Goal: Transaction & Acquisition: Purchase product/service

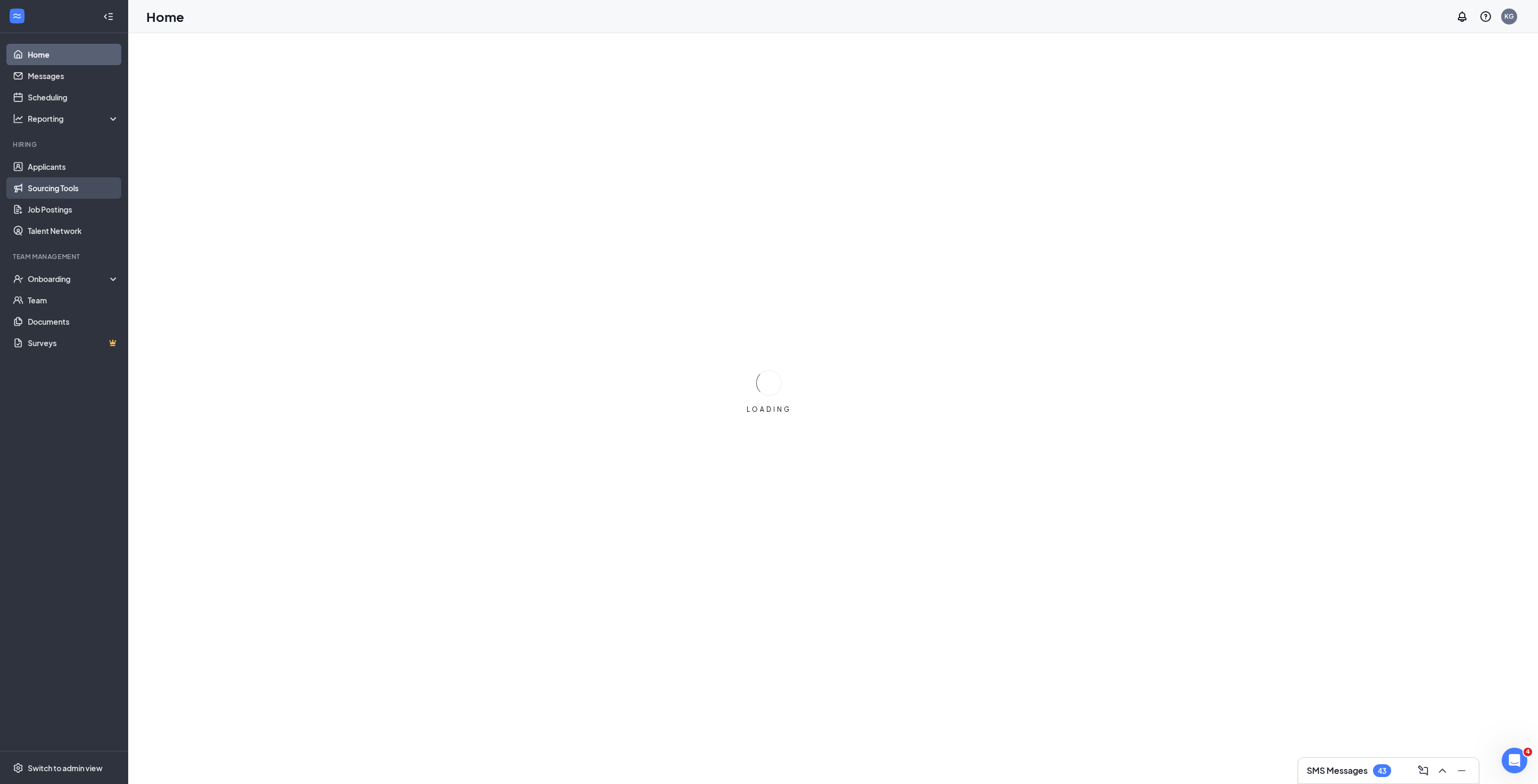
click at [55, 184] on link "Sourcing Tools" at bounding box center [73, 188] width 91 height 21
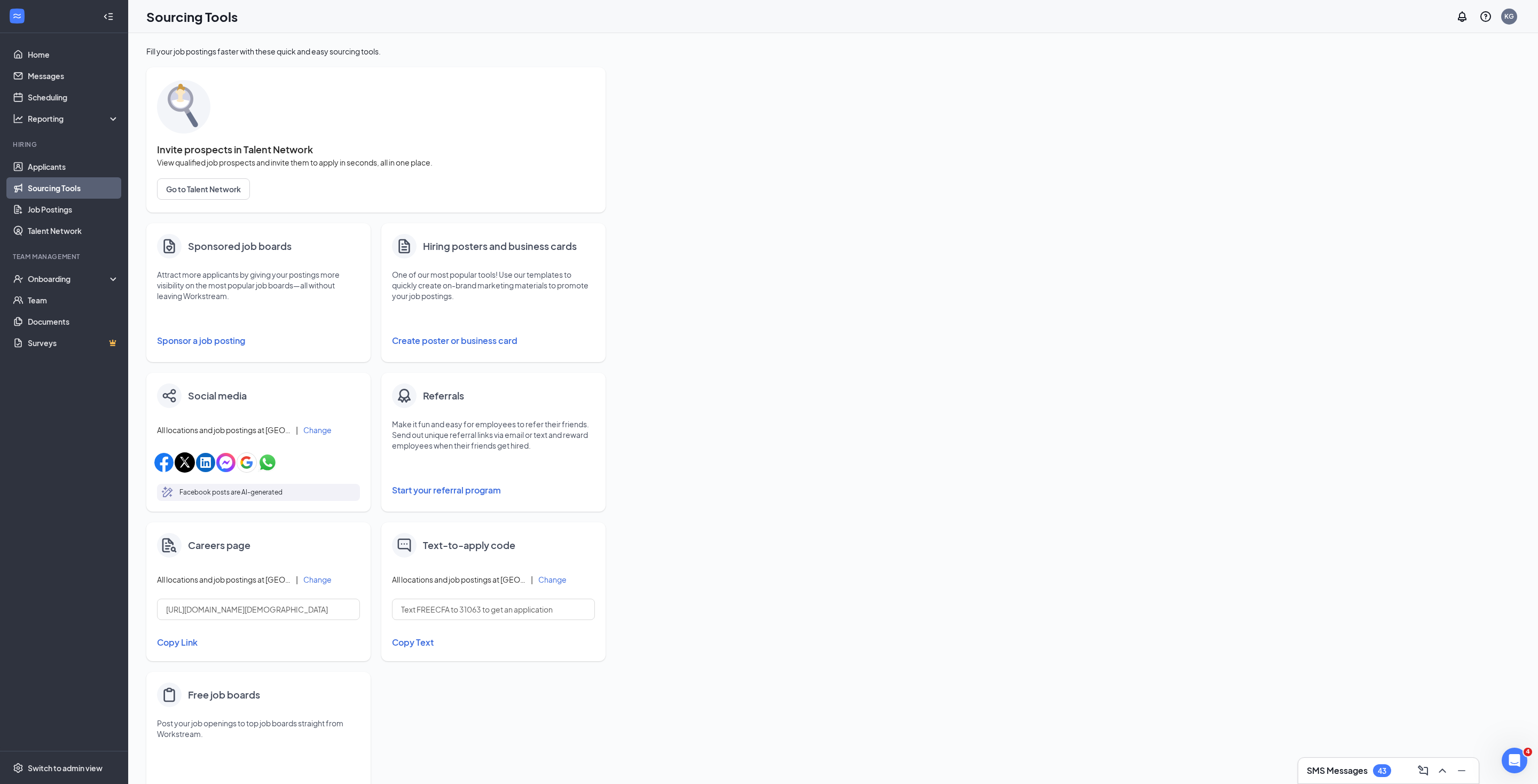
click at [236, 340] on button "Sponsor a job posting" at bounding box center [258, 340] width 203 height 21
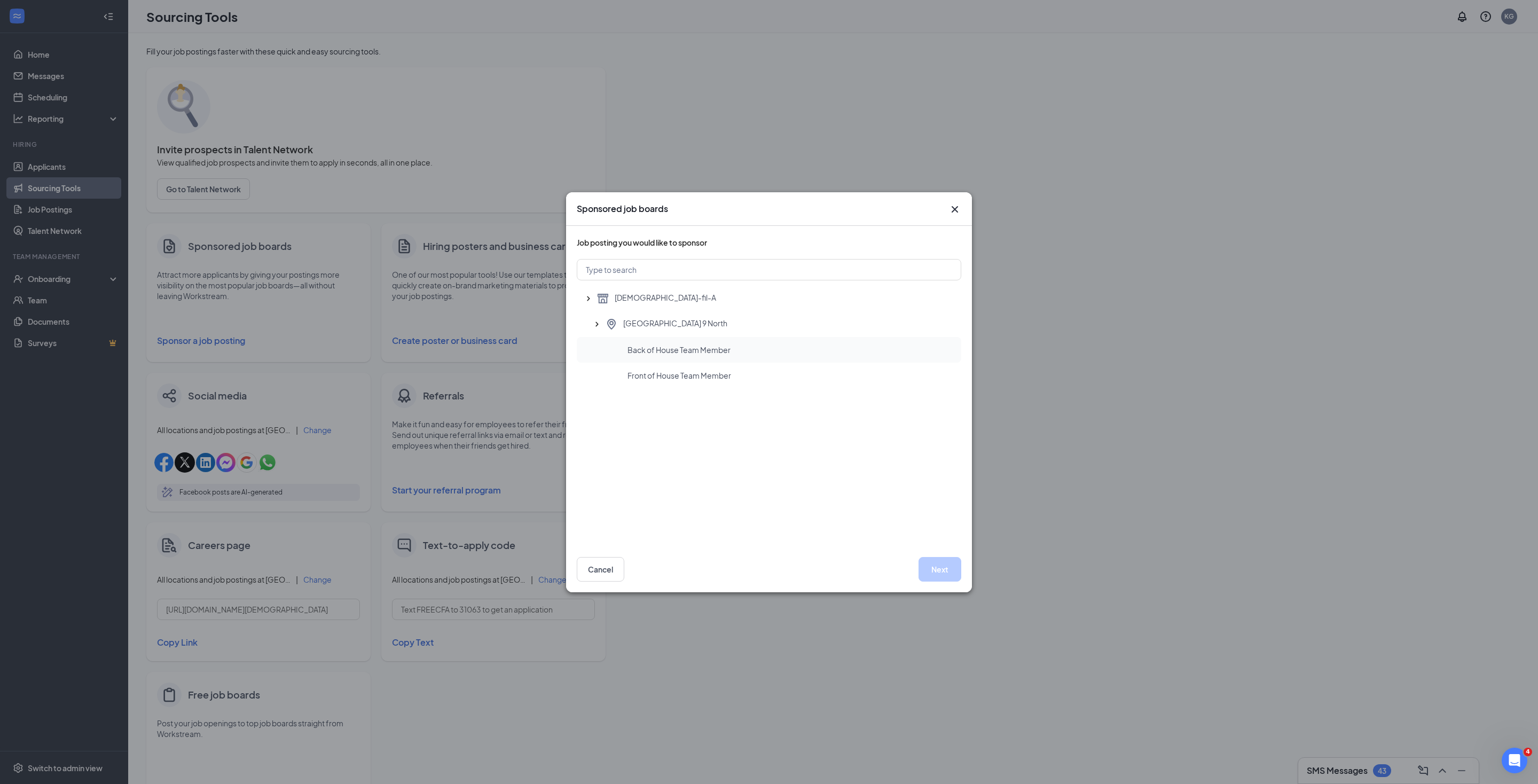
click at [628, 355] on span "Back of House Team Member" at bounding box center [679, 350] width 103 height 11
click at [946, 570] on button "Next" at bounding box center [940, 569] width 43 height 25
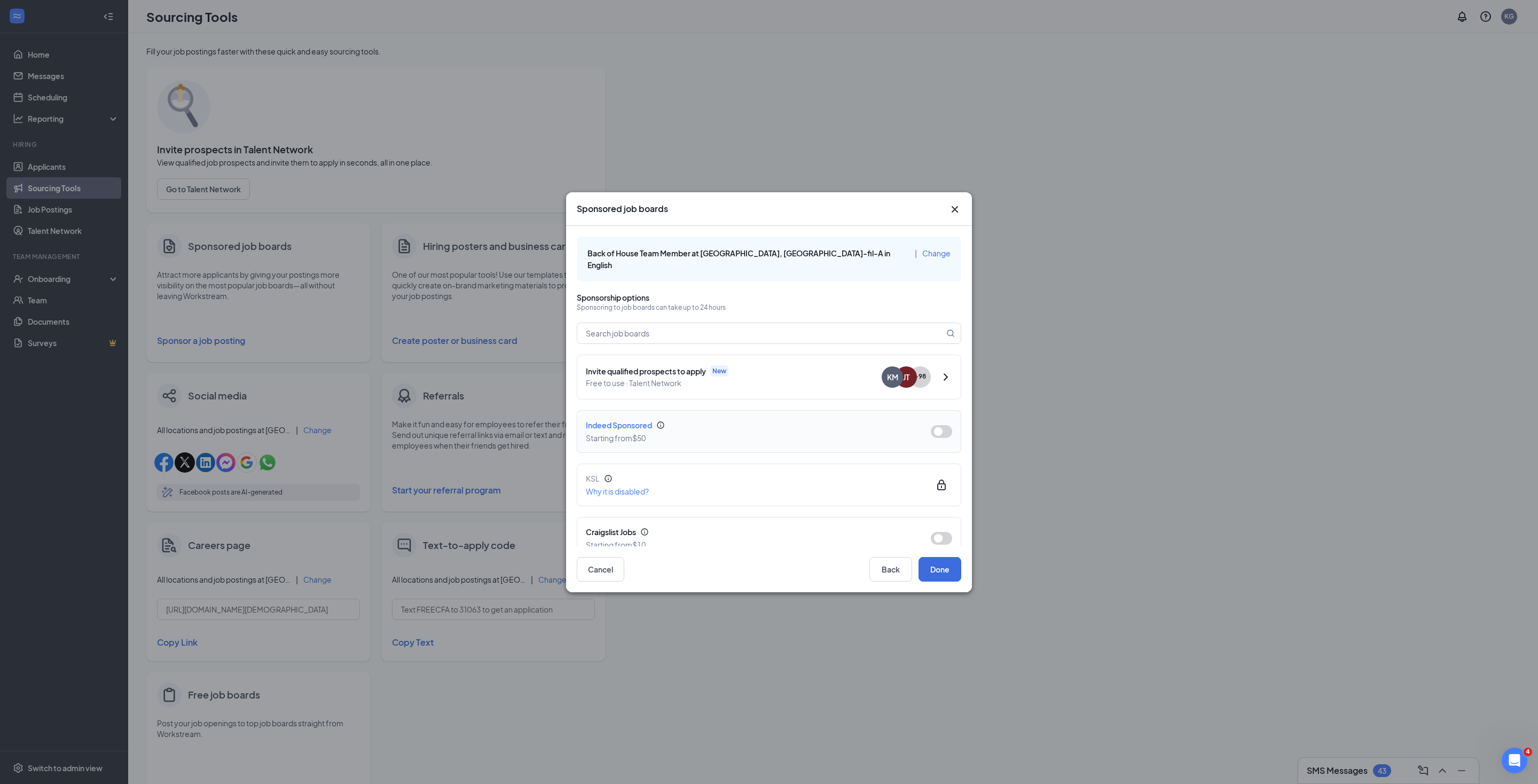
click at [942, 437] on button "button" at bounding box center [942, 431] width 21 height 12
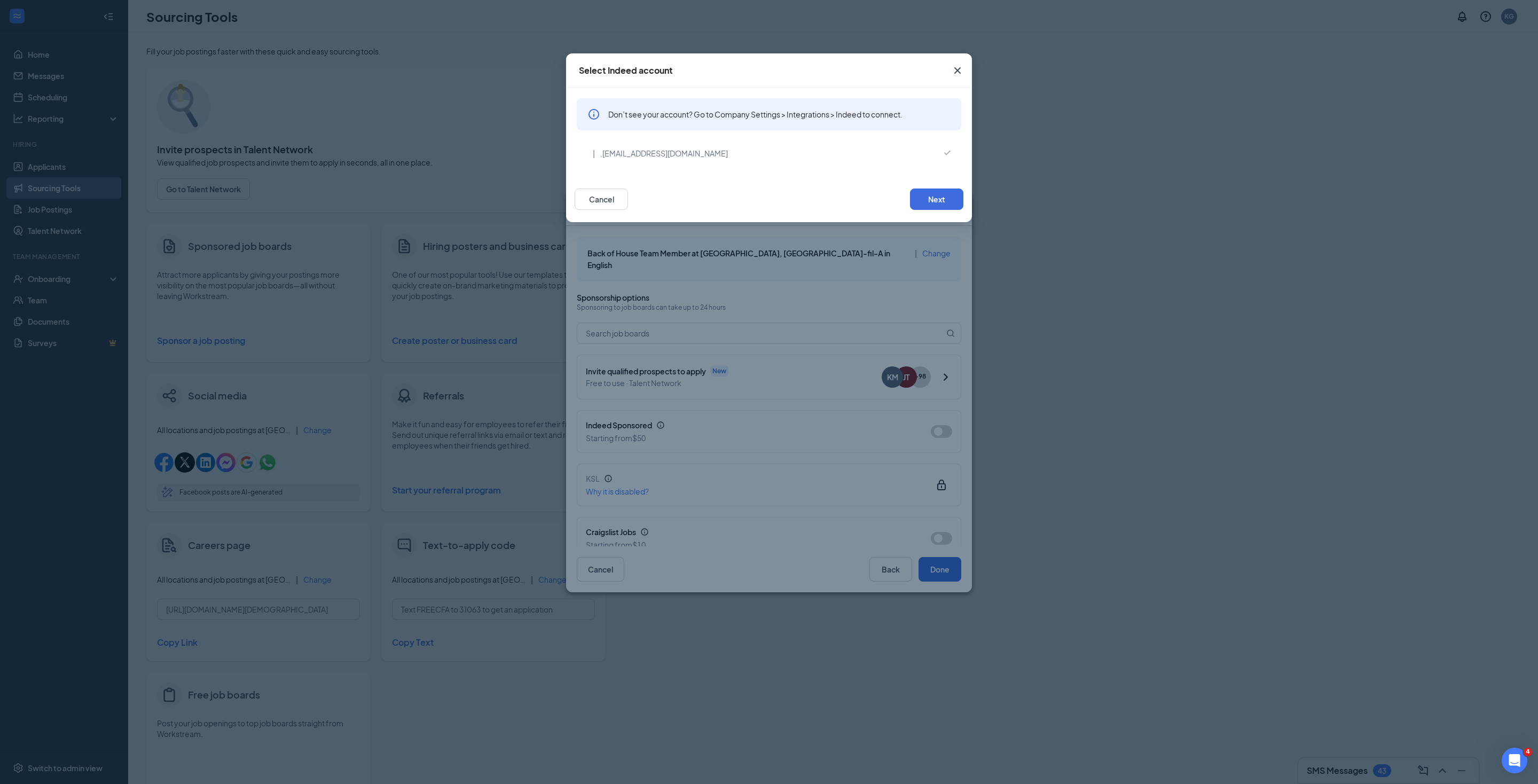
click at [959, 71] on icon "Cross" at bounding box center [957, 70] width 6 height 6
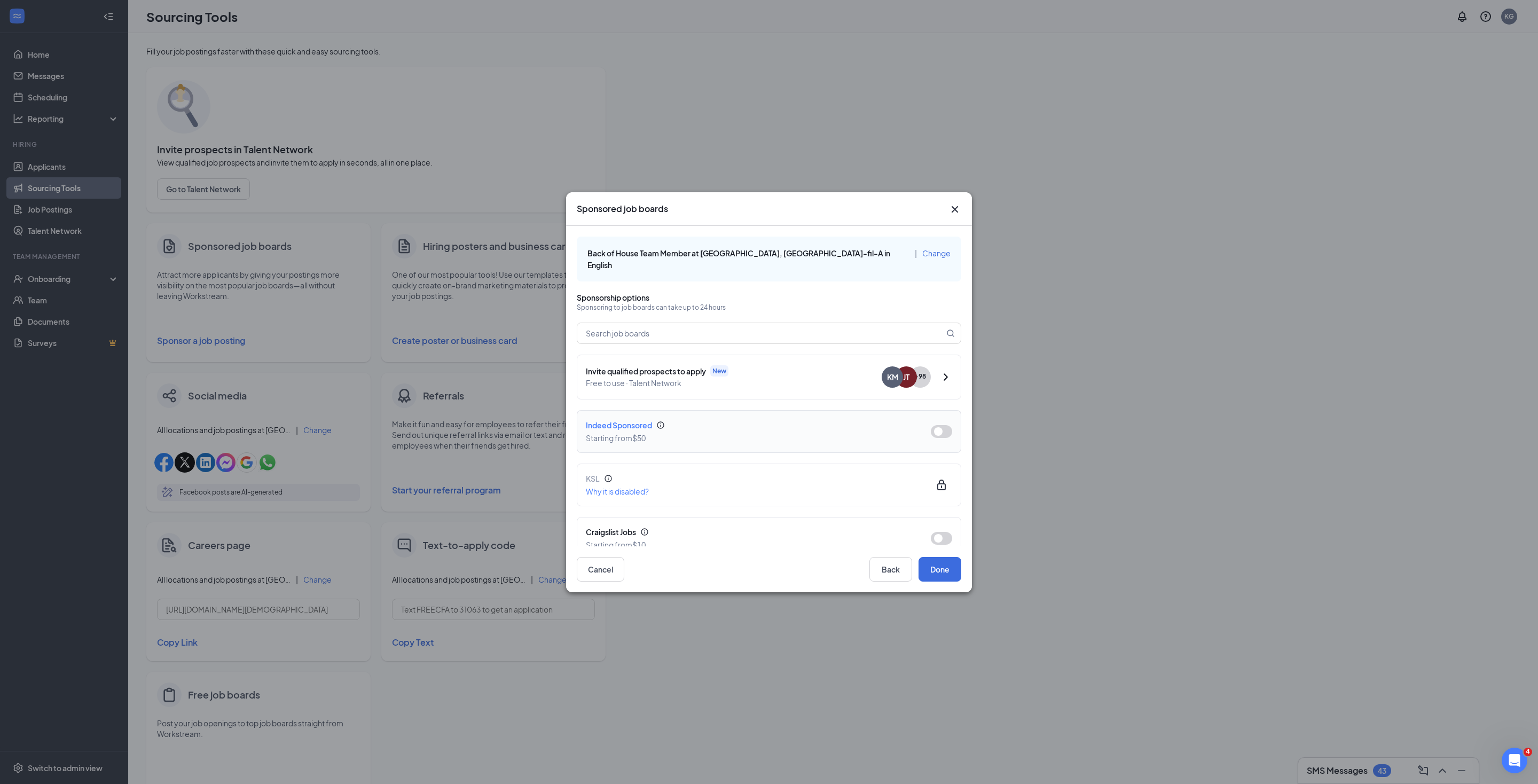
click at [939, 437] on button "button" at bounding box center [942, 431] width 21 height 12
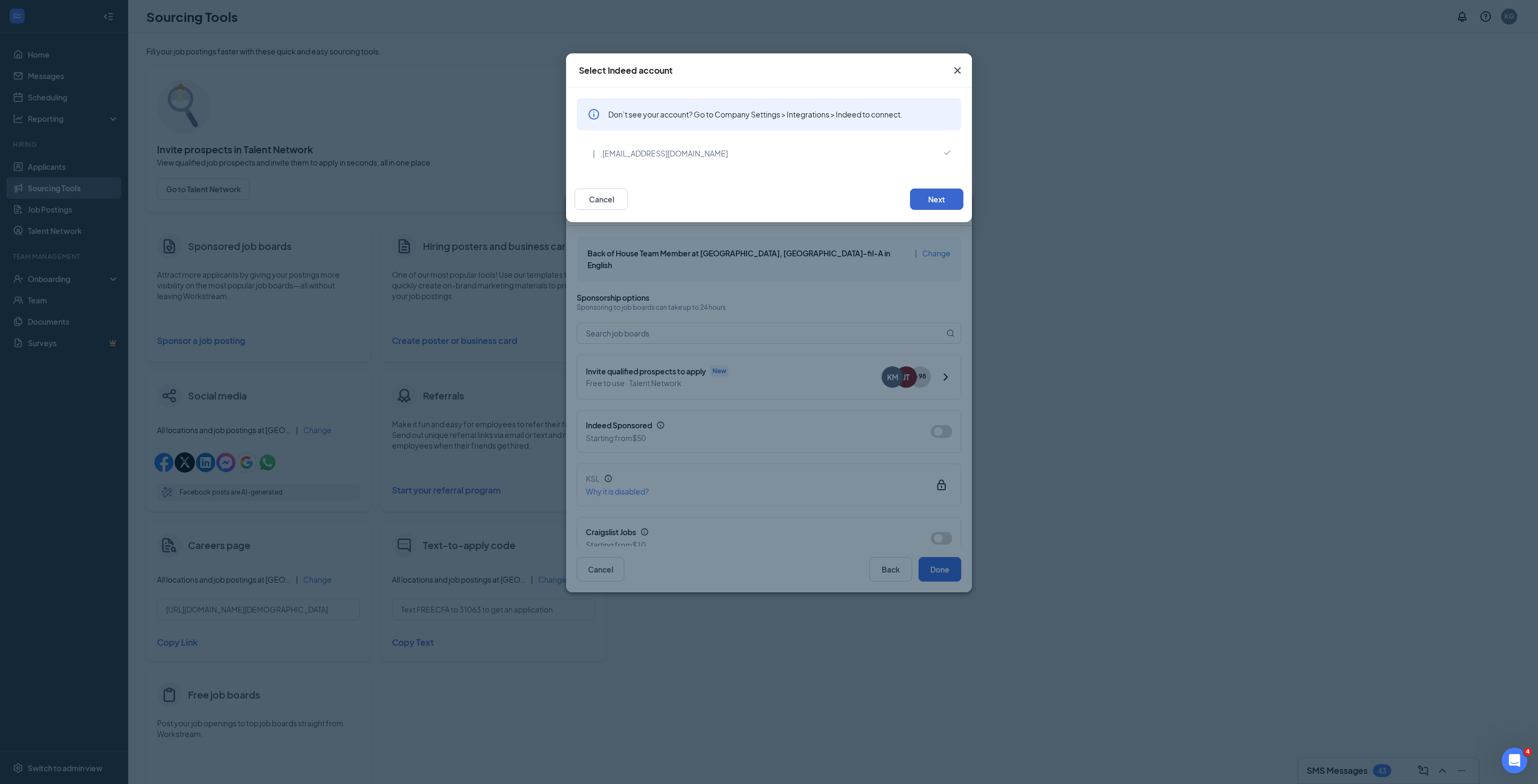
click at [930, 206] on button "Next" at bounding box center [937, 200] width 53 height 21
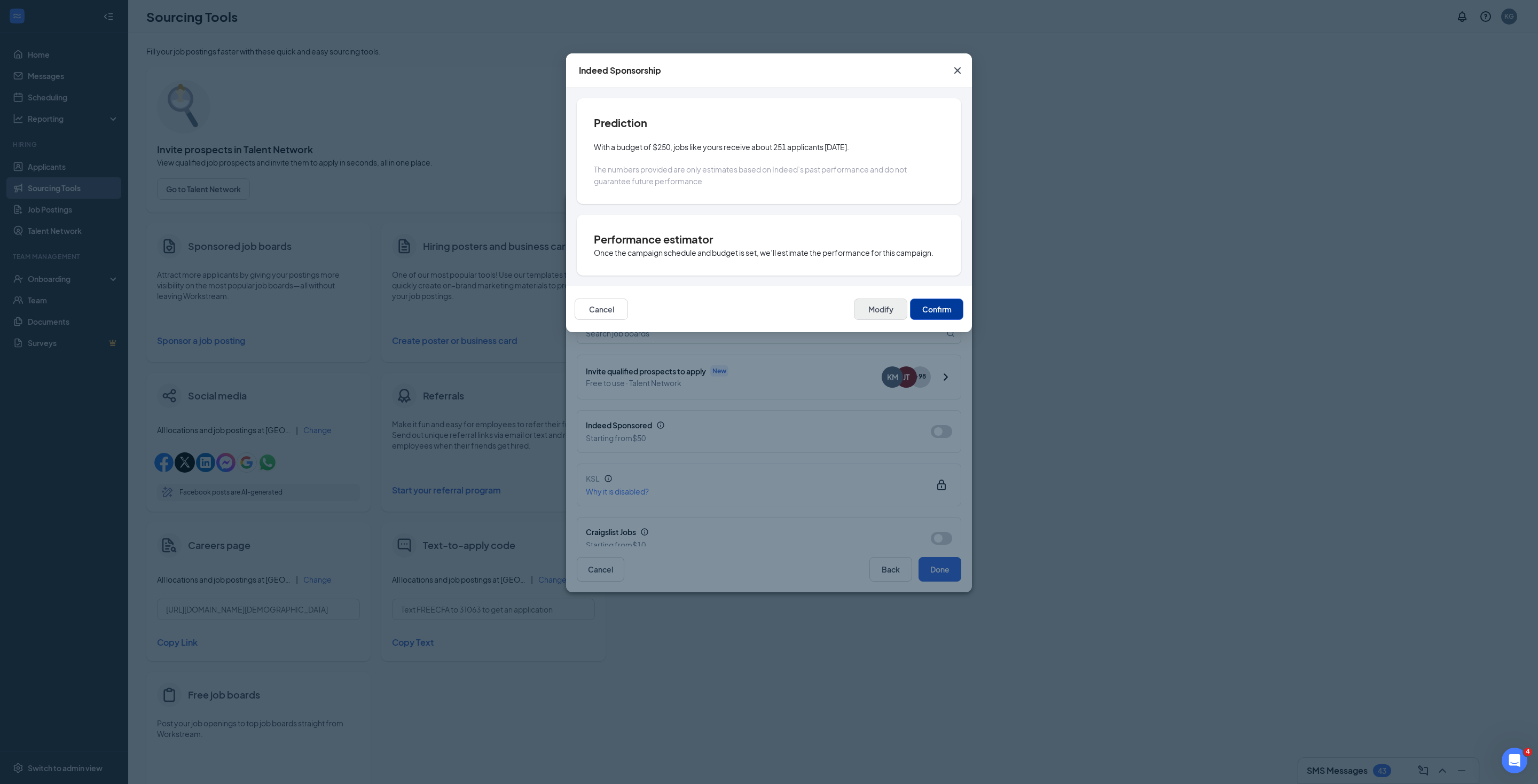
click at [876, 320] on button "Modify" at bounding box center [880, 309] width 53 height 21
type input "[DATE]"
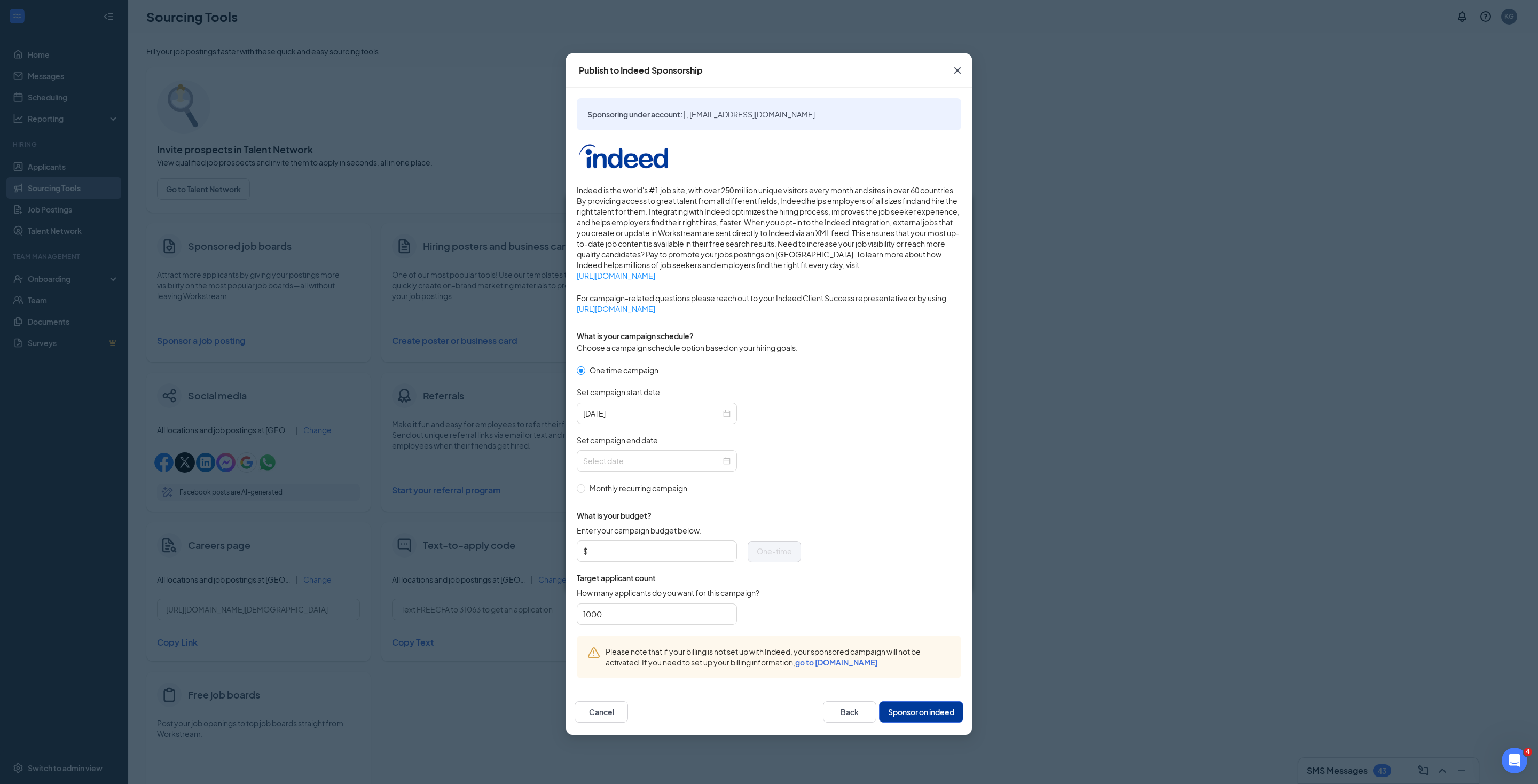
scroll to position [47, 0]
click at [636, 559] on input "Enter your campaign budget below." at bounding box center [660, 551] width 141 height 16
type input "200"
drag, startPoint x: 666, startPoint y: 636, endPoint x: 562, endPoint y: 644, distance: 104.3
click at [562, 644] on div "Publish to Indeed Sponsorship Sponsoring under account: | , [EMAIL_ADDRESS][DOM…" at bounding box center [769, 392] width 1538 height 784
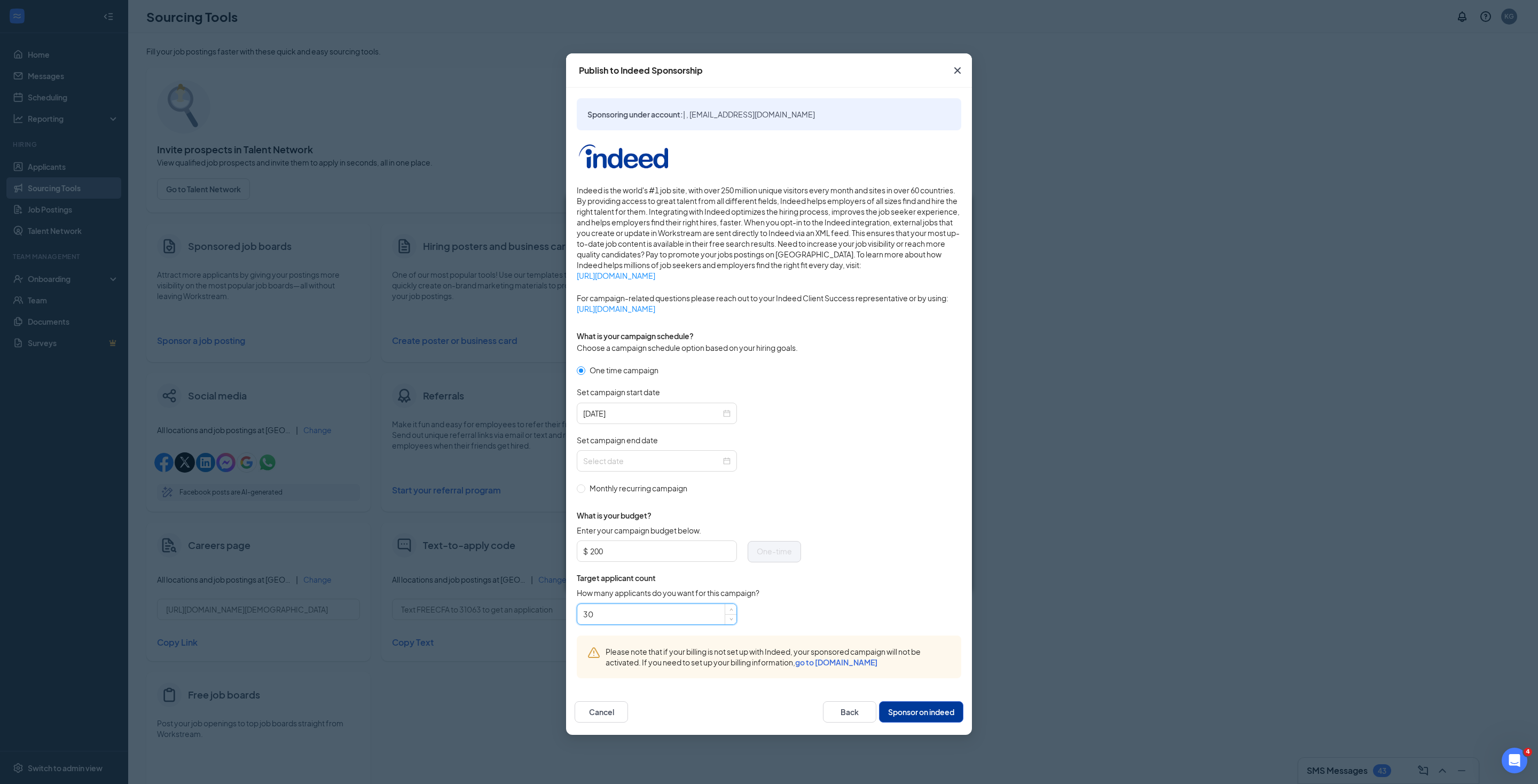
type input "3"
type input "50"
click at [657, 467] on input "Set campaign end date" at bounding box center [651, 461] width 138 height 12
type input "[DATE]"
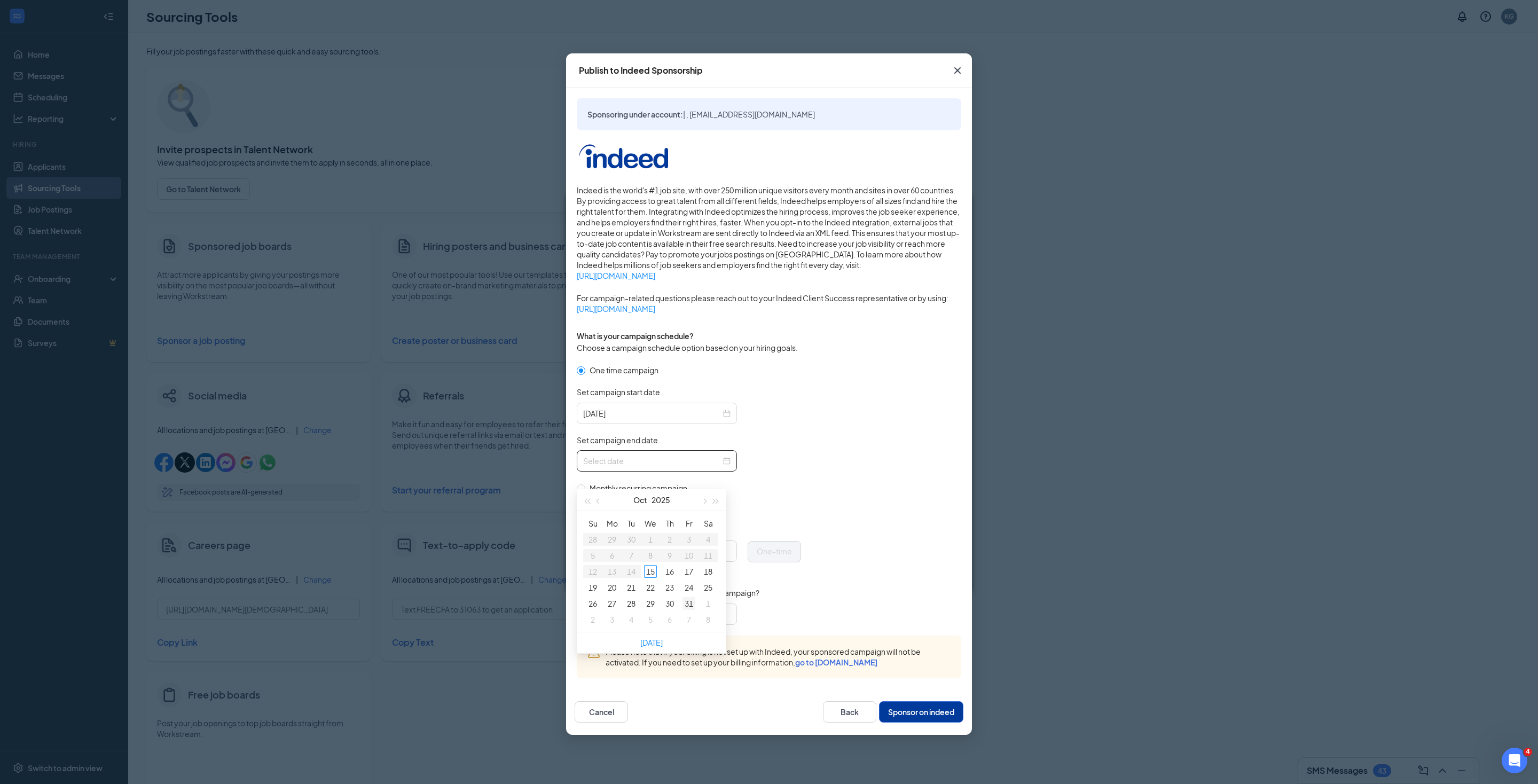
type input "[DATE]"
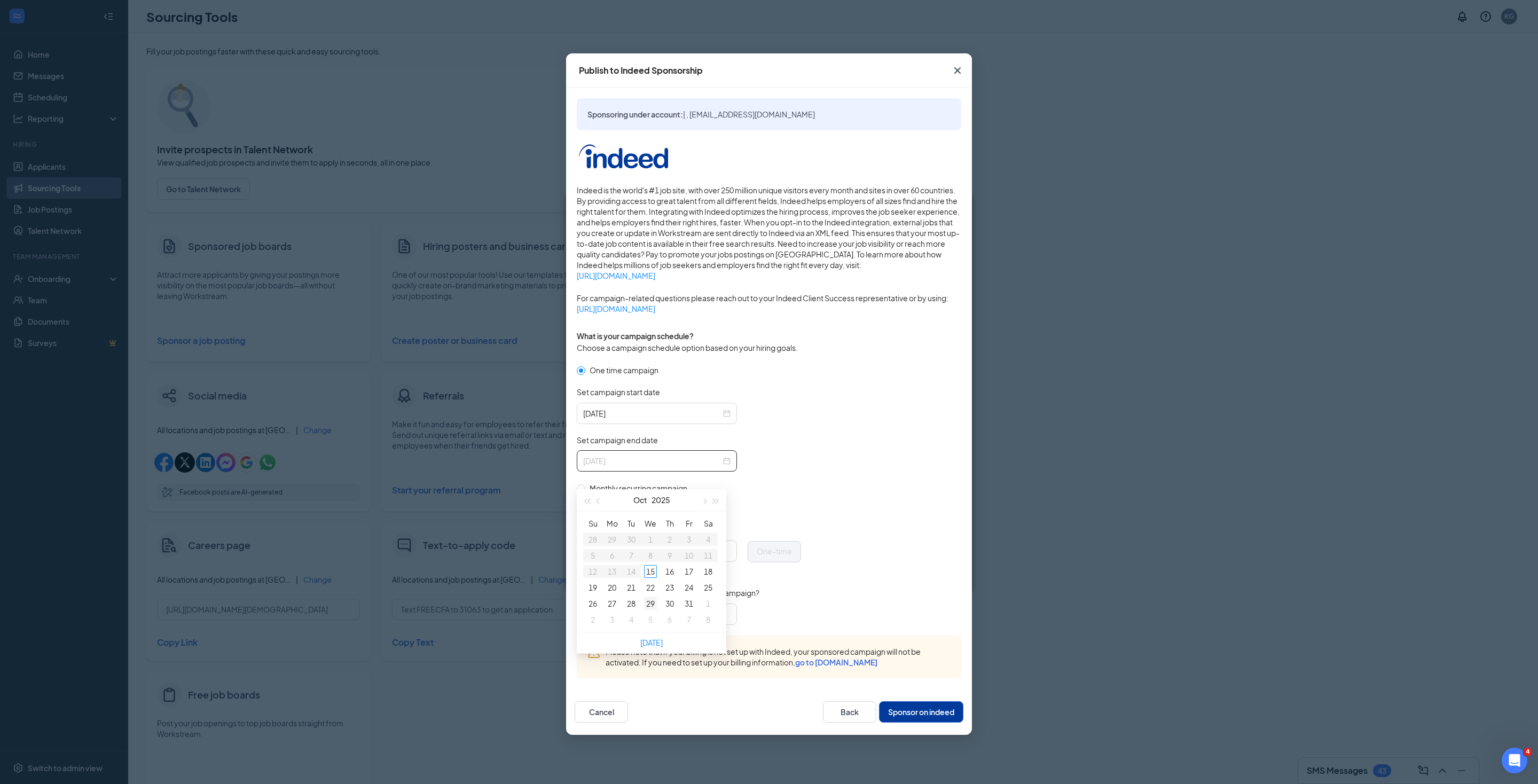
click at [652, 609] on div "29" at bounding box center [650, 603] width 12 height 12
click at [891, 723] on button "Sponsor on indeed" at bounding box center [921, 712] width 85 height 21
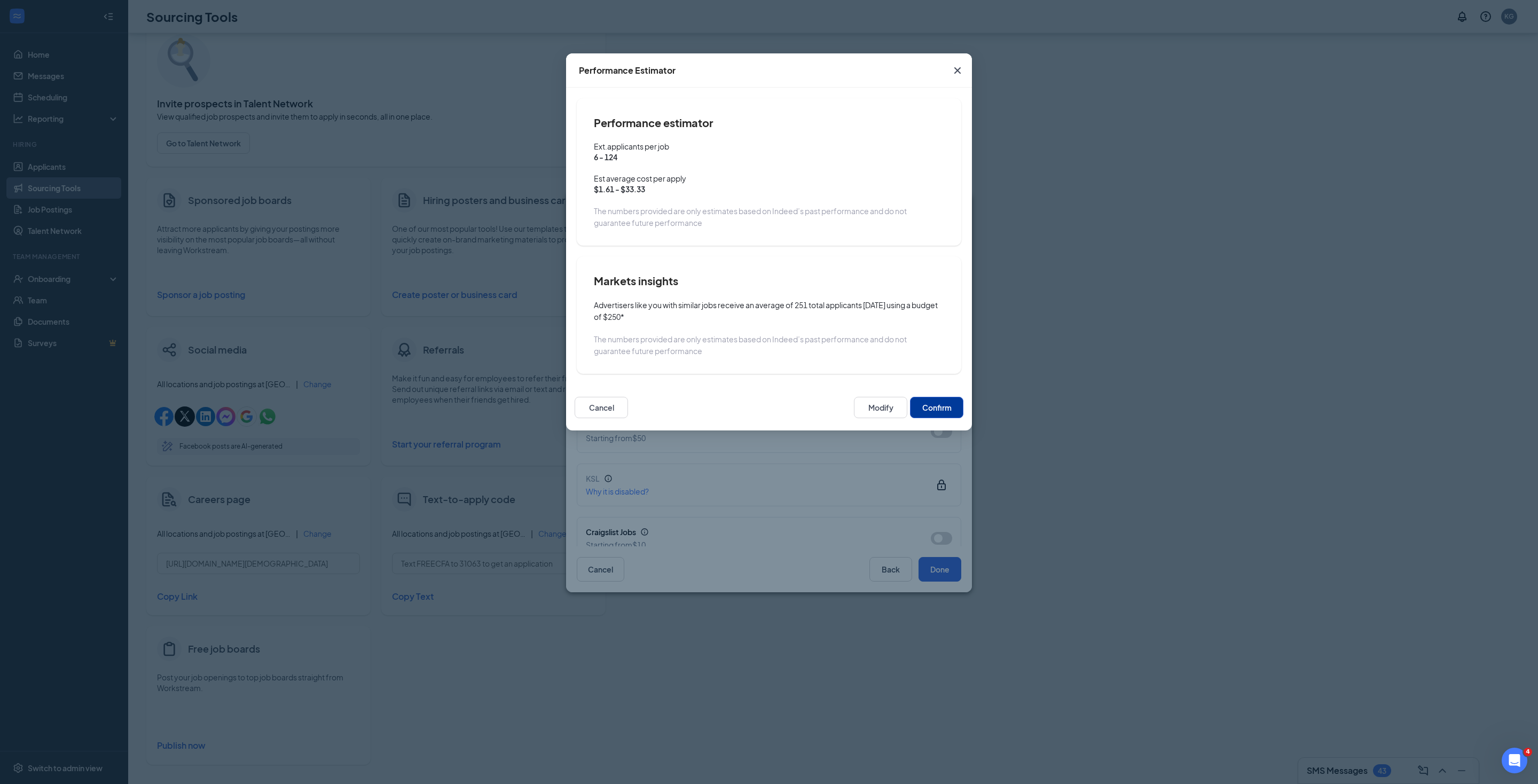
click at [943, 418] on button "Confirm" at bounding box center [937, 407] width 53 height 21
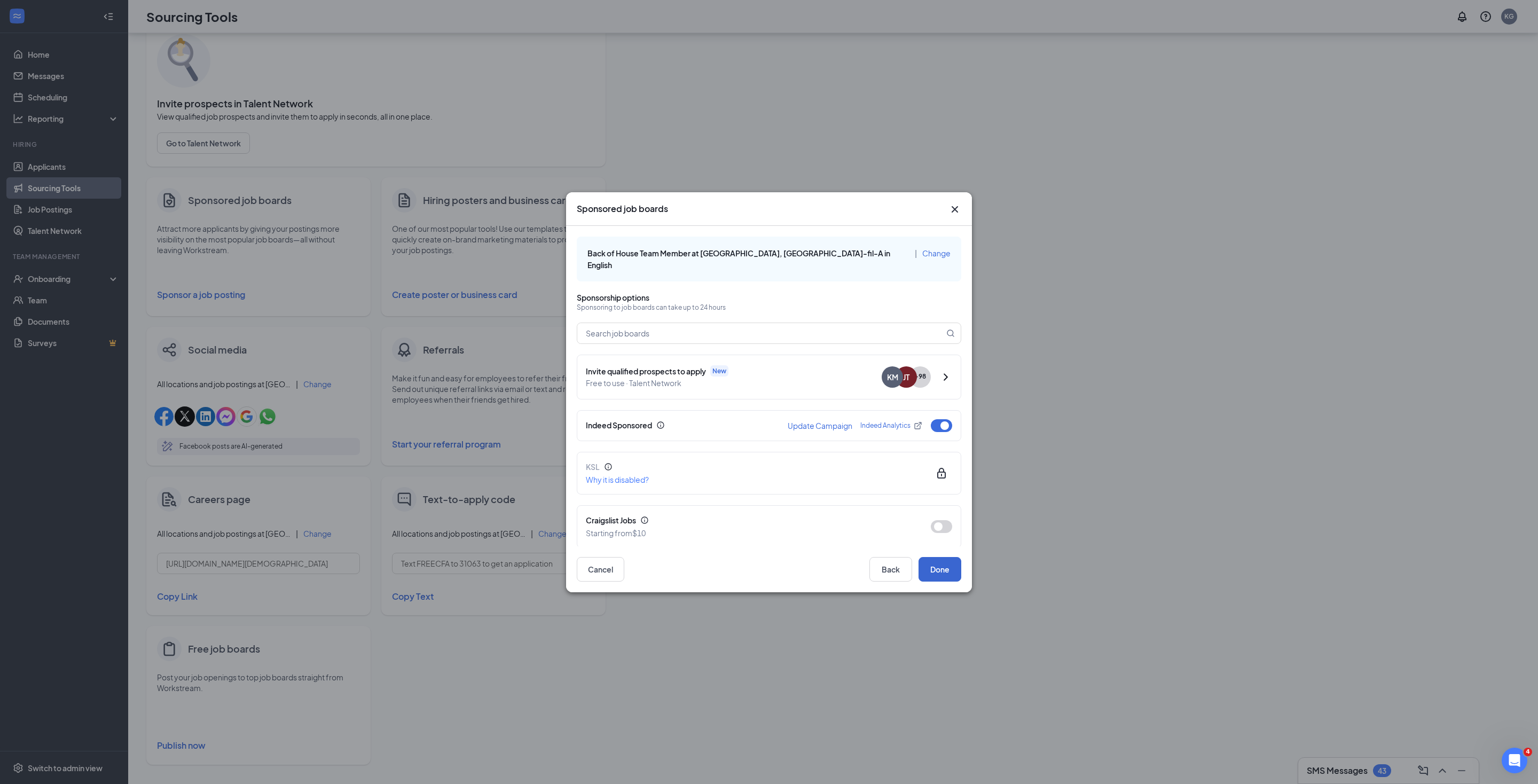
click at [941, 559] on button "Done" at bounding box center [940, 569] width 43 height 25
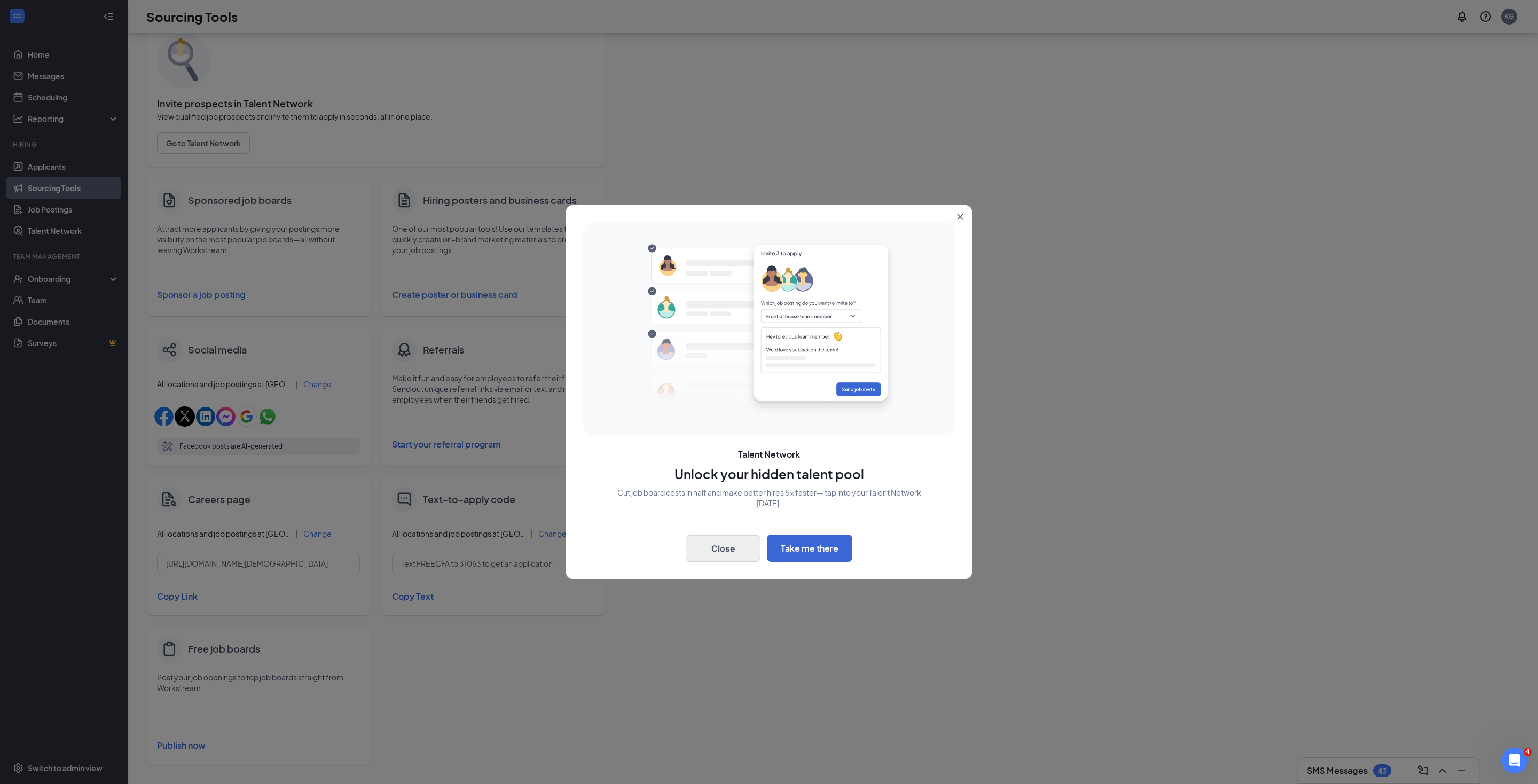
click at [728, 536] on button "Close" at bounding box center [724, 549] width 75 height 27
